Goal: Find specific page/section: Find specific page/section

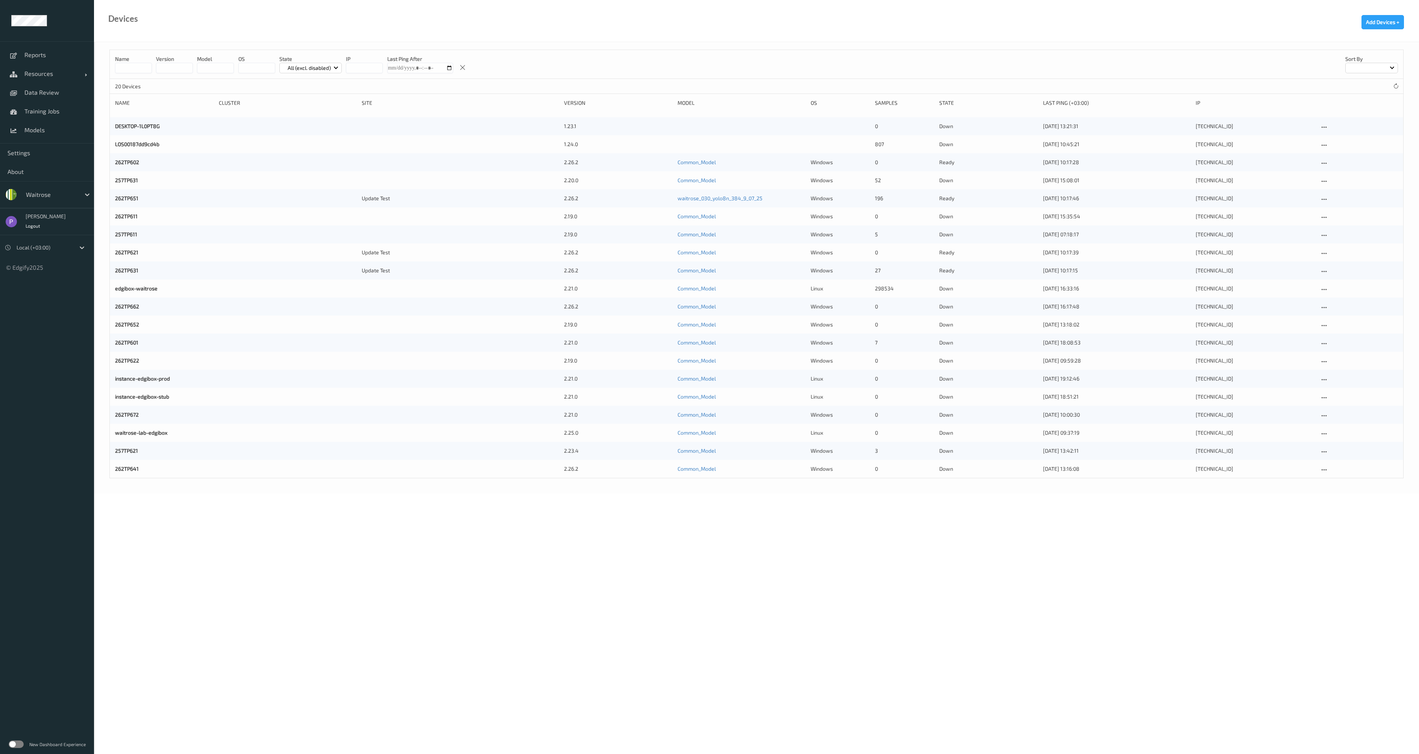
click at [61, 200] on div "Waitrose" at bounding box center [51, 195] width 58 height 12
type input "sand"
click at [61, 214] on span "sandbox" at bounding box center [50, 213] width 23 height 8
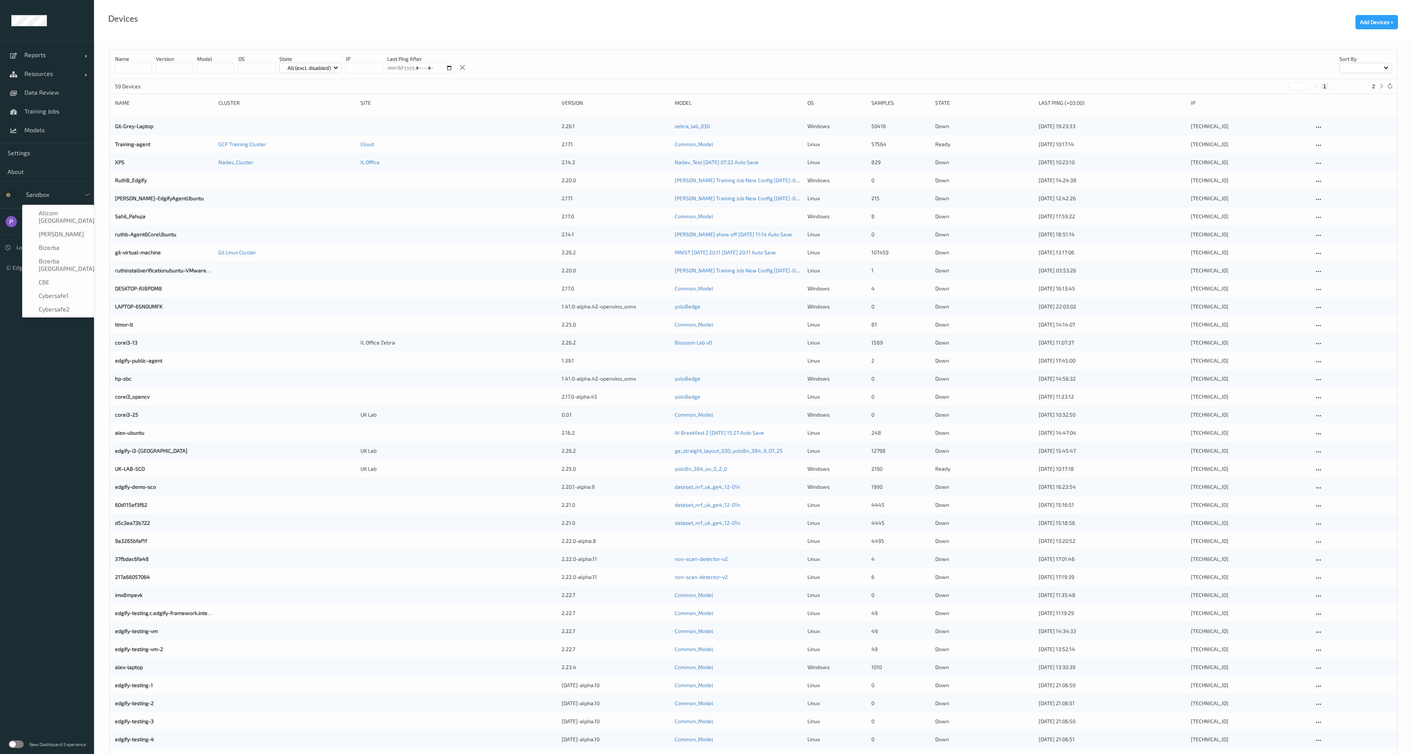
click at [49, 193] on div at bounding box center [51, 194] width 51 height 9
type input "zeb"
click at [56, 218] on div "Zebra" at bounding box center [58, 213] width 72 height 14
